Goal: Information Seeking & Learning: Understand process/instructions

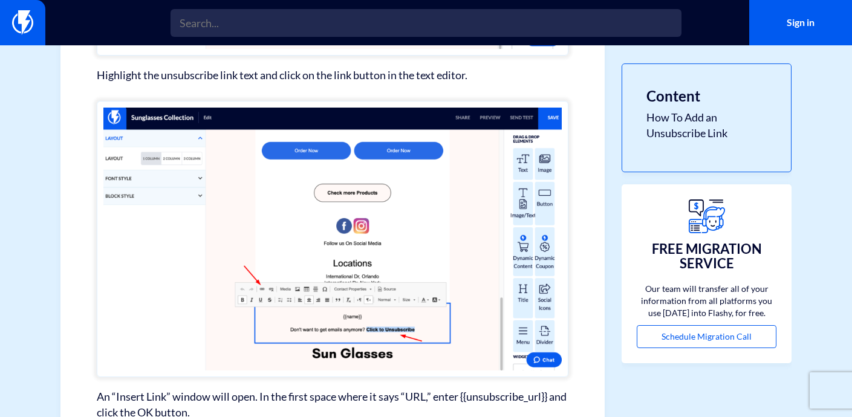
scroll to position [741, 0]
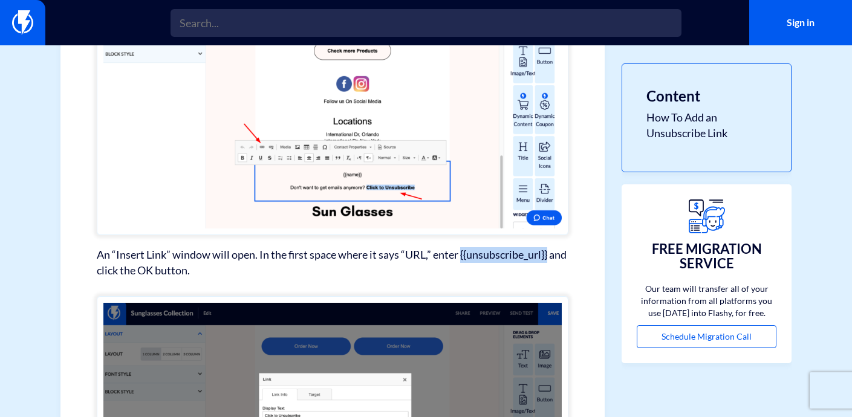
drag, startPoint x: 463, startPoint y: 256, endPoint x: 553, endPoint y: 258, distance: 90.2
click at [552, 258] on p "An “Insert Link” window will open. In the first space where it says “URL,” ente…" at bounding box center [333, 262] width 472 height 31
copy p "{{unsubscribe_url}}"
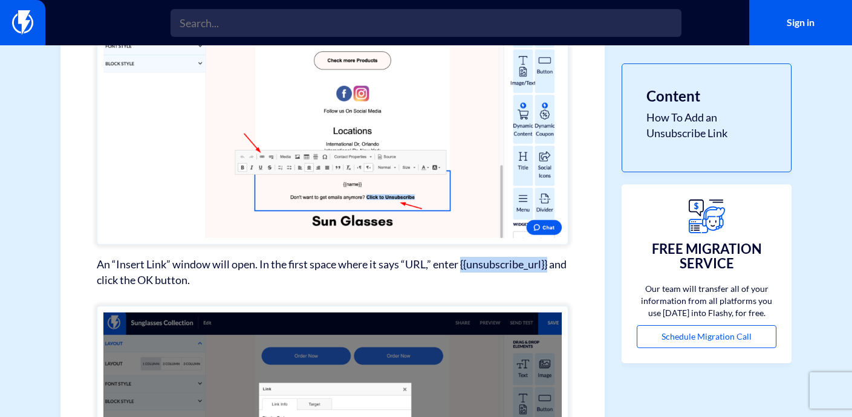
scroll to position [725, 0]
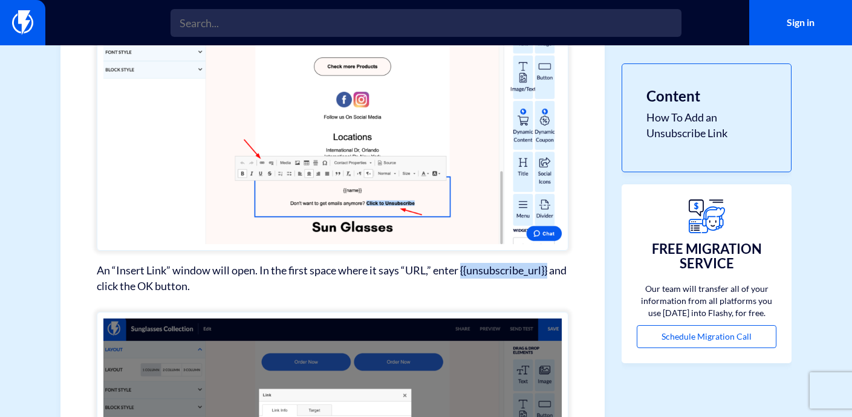
click at [552, 275] on p "An “Insert Link” window will open. In the first space where it says “URL,” ente…" at bounding box center [333, 278] width 472 height 31
drag, startPoint x: 554, startPoint y: 273, endPoint x: 462, endPoint y: 275, distance: 92.0
click at [462, 275] on p "An “Insert Link” window will open. In the first space where it says “URL,” ente…" at bounding box center [333, 278] width 472 height 31
copy p "{{unsubscribe_url}}"
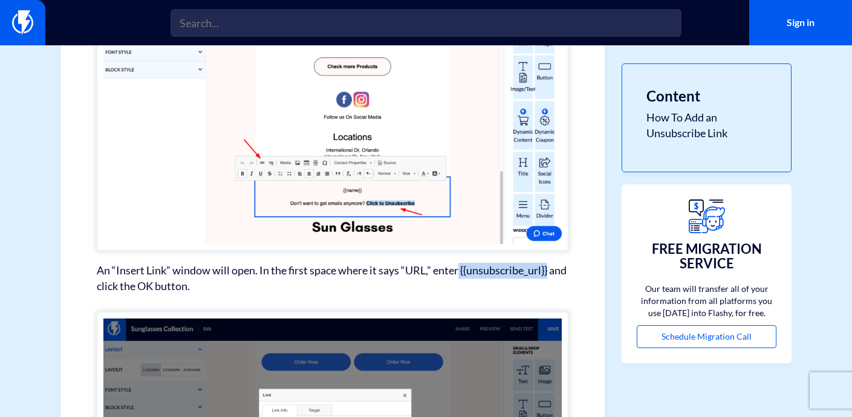
copy p "{{unsubscribe_url}}"
